Goal: Task Accomplishment & Management: Use online tool/utility

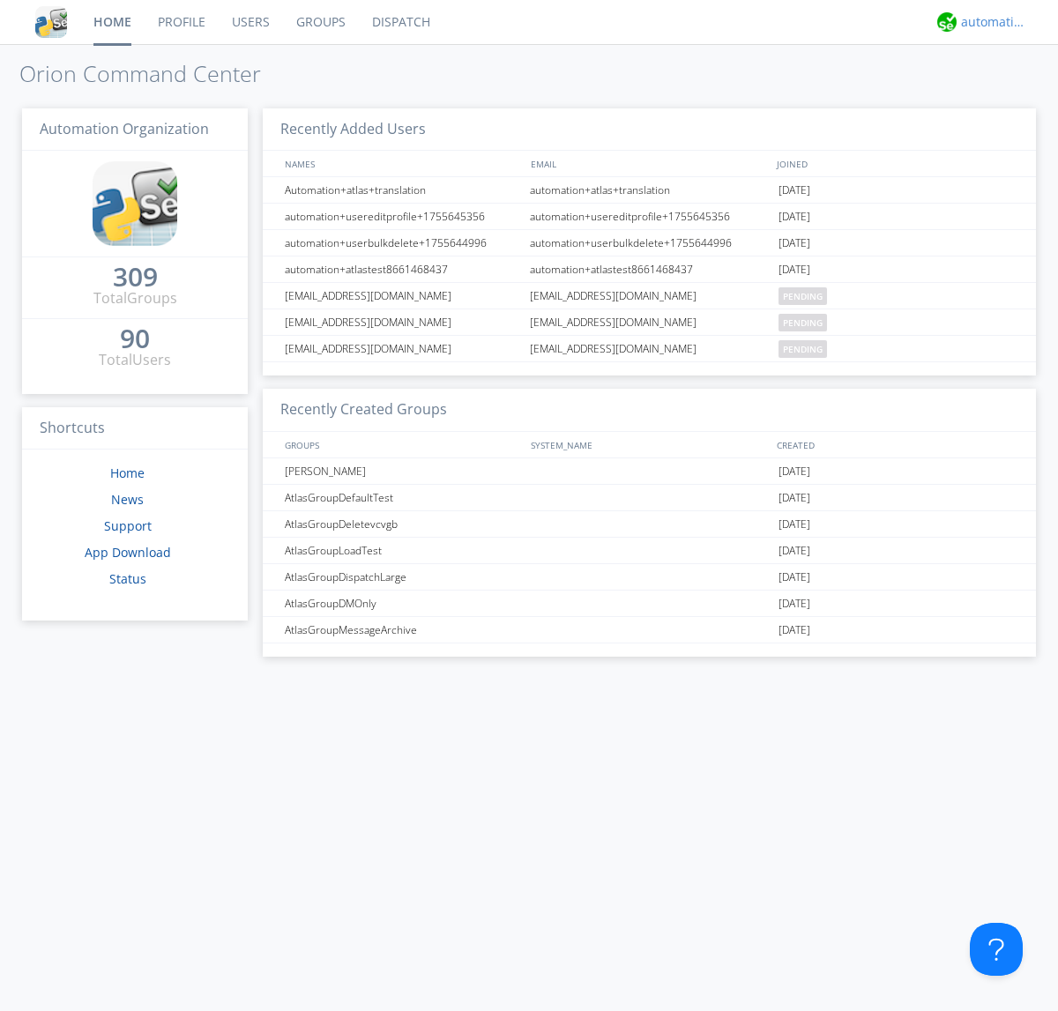
click at [989, 22] on div "automation+atlas" at bounding box center [994, 22] width 66 height 18
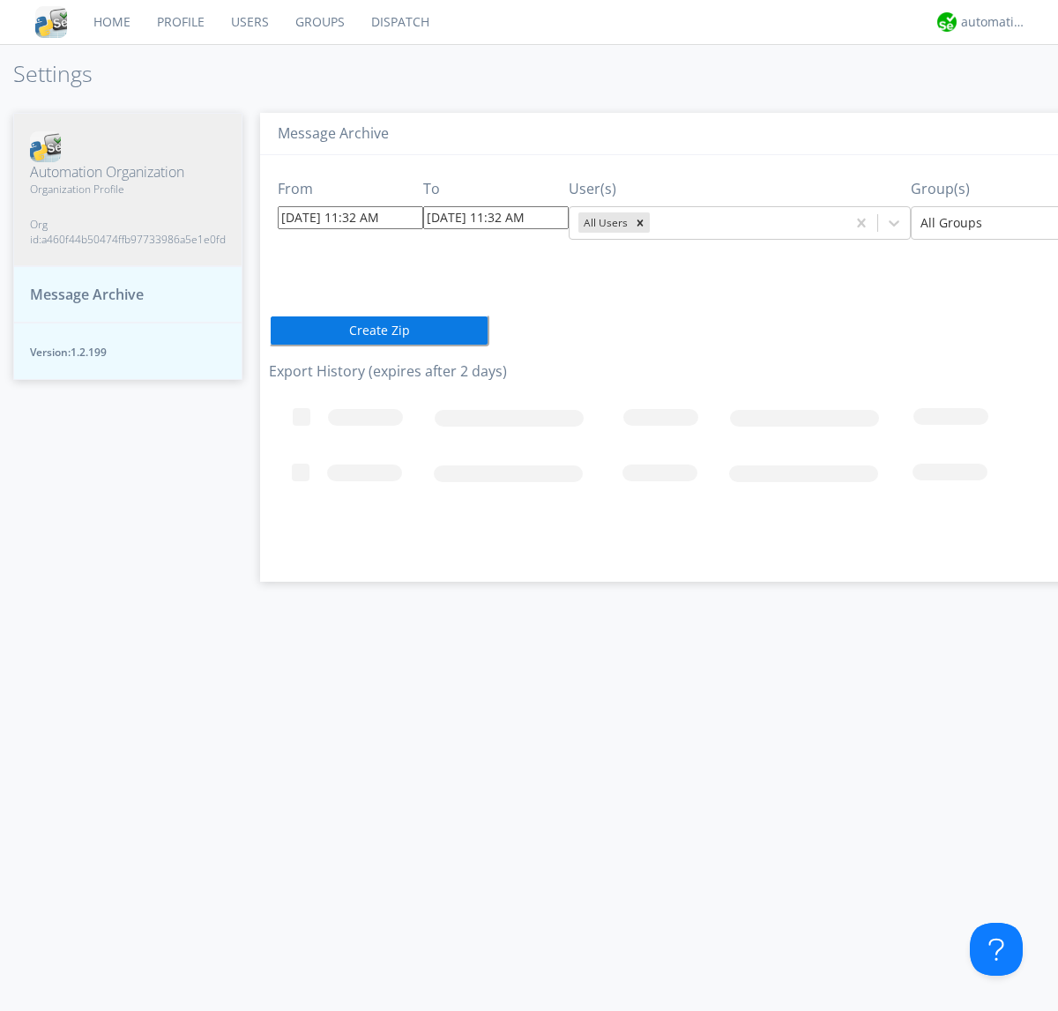
click at [335, 217] on input "[DATE] 11:32 AM" at bounding box center [350, 217] width 145 height 23
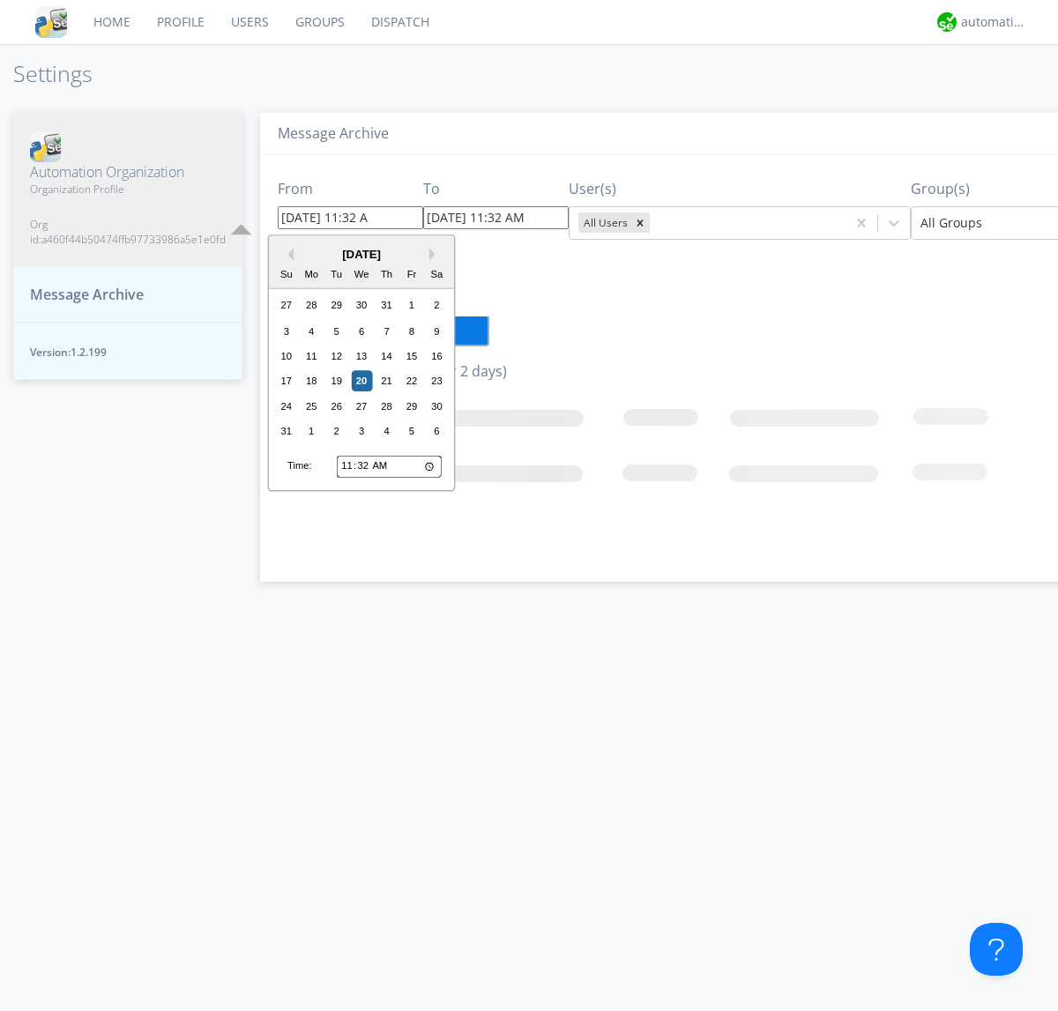
type input "[DATE] 11:32 AM"
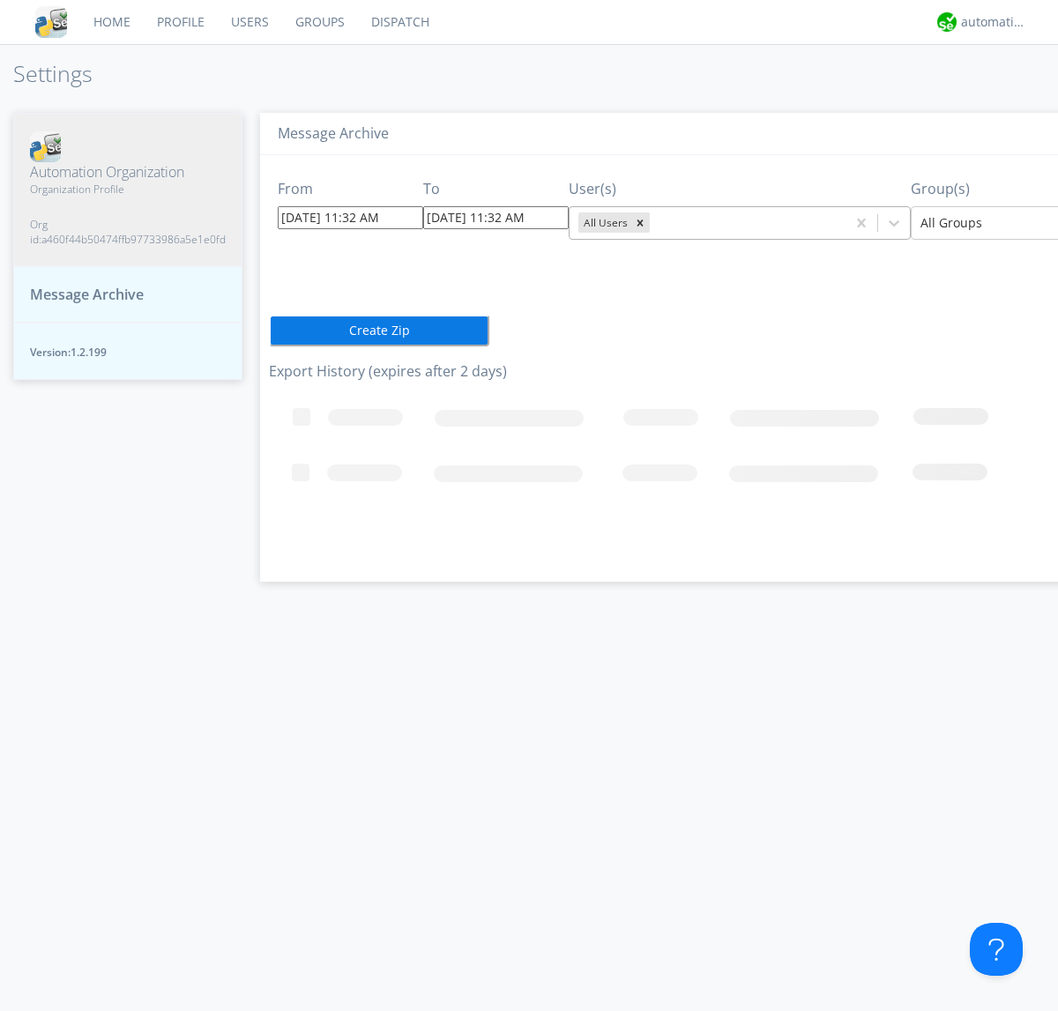
click at [637, 222] on icon "Remove All Users" at bounding box center [640, 223] width 6 height 6
click at [653, 222] on input "text" at bounding box center [655, 223] width 4 height 18
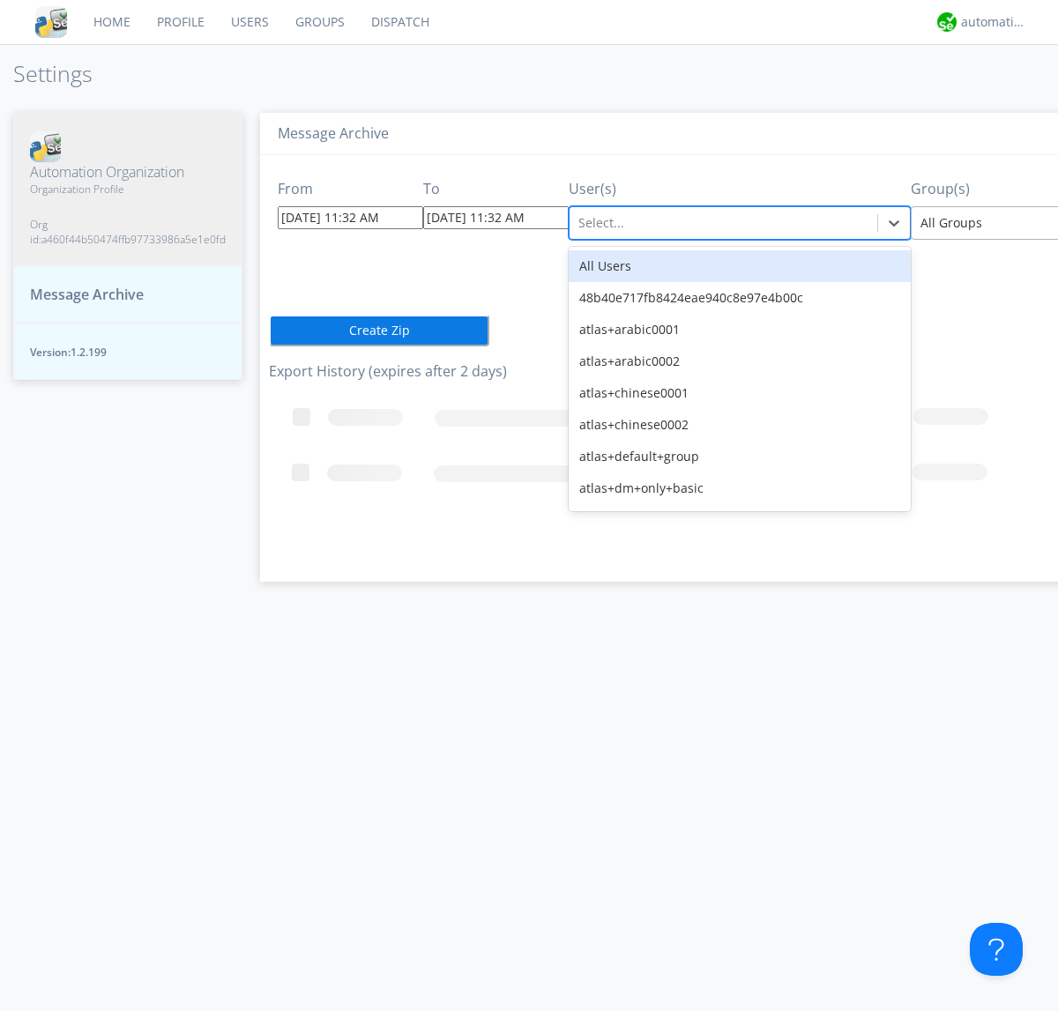
click at [976, 222] on div at bounding box center [1049, 222] width 258 height 21
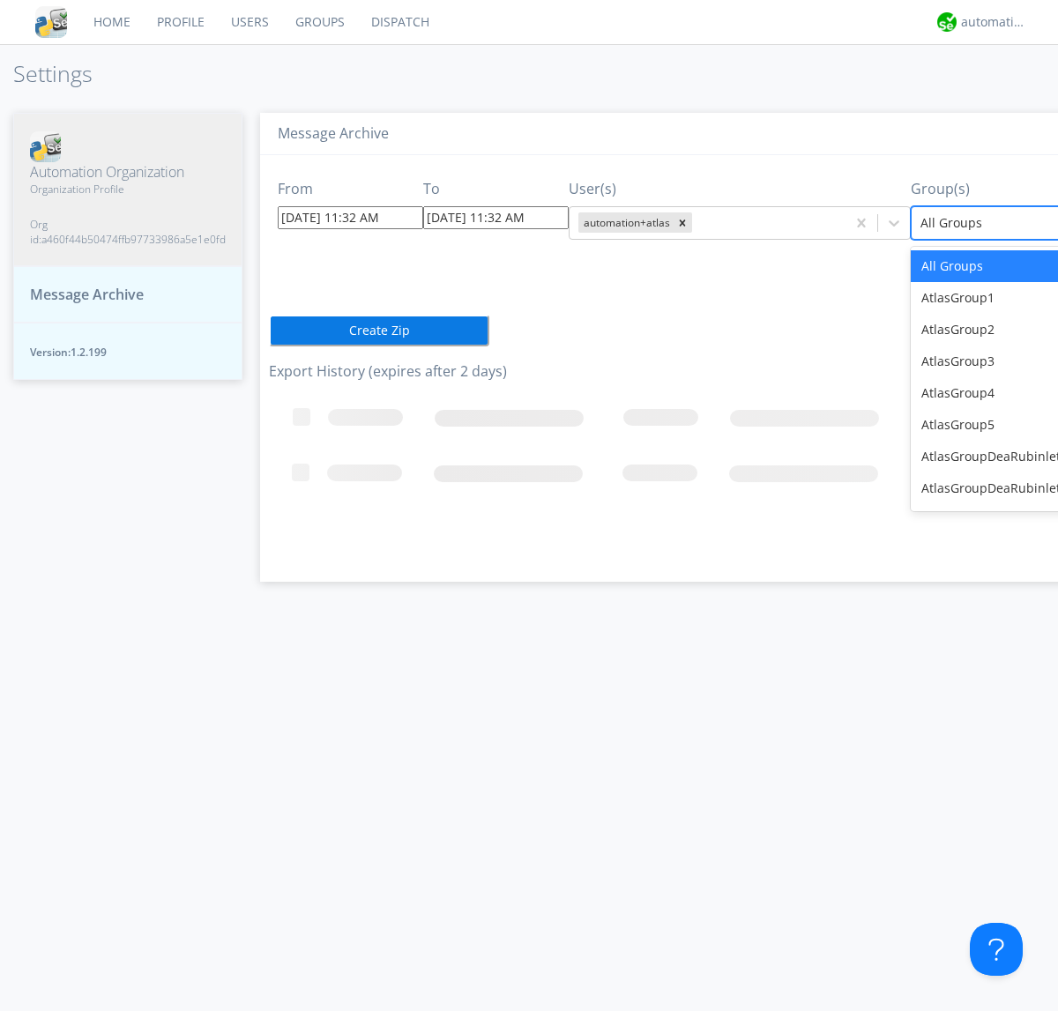
click at [269, 330] on button "Create Zip" at bounding box center [379, 331] width 220 height 32
